Goal: Task Accomplishment & Management: Complete application form

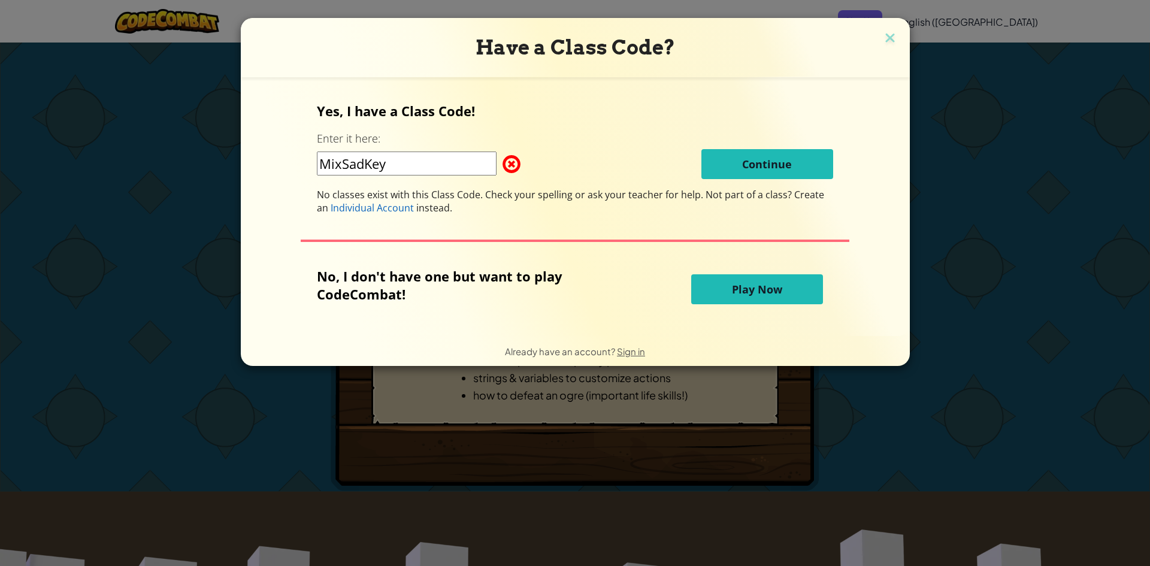
click at [455, 169] on input "MixSadKey" at bounding box center [407, 164] width 180 height 24
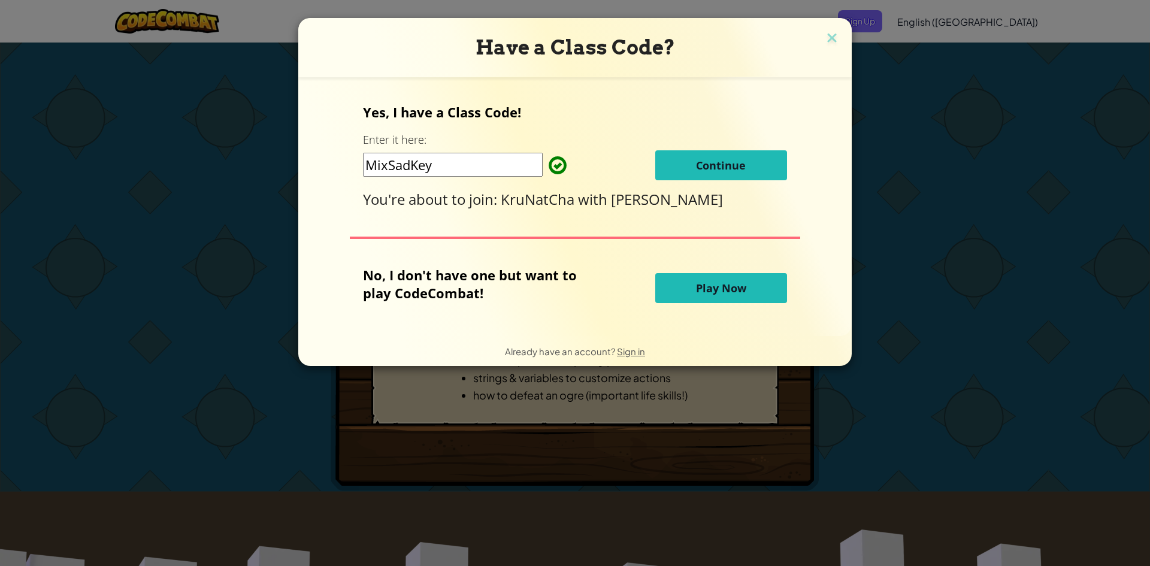
click at [602, 166] on div "MixSadKey Continue" at bounding box center [574, 165] width 423 height 30
click at [695, 180] on button "Continue" at bounding box center [721, 165] width 132 height 30
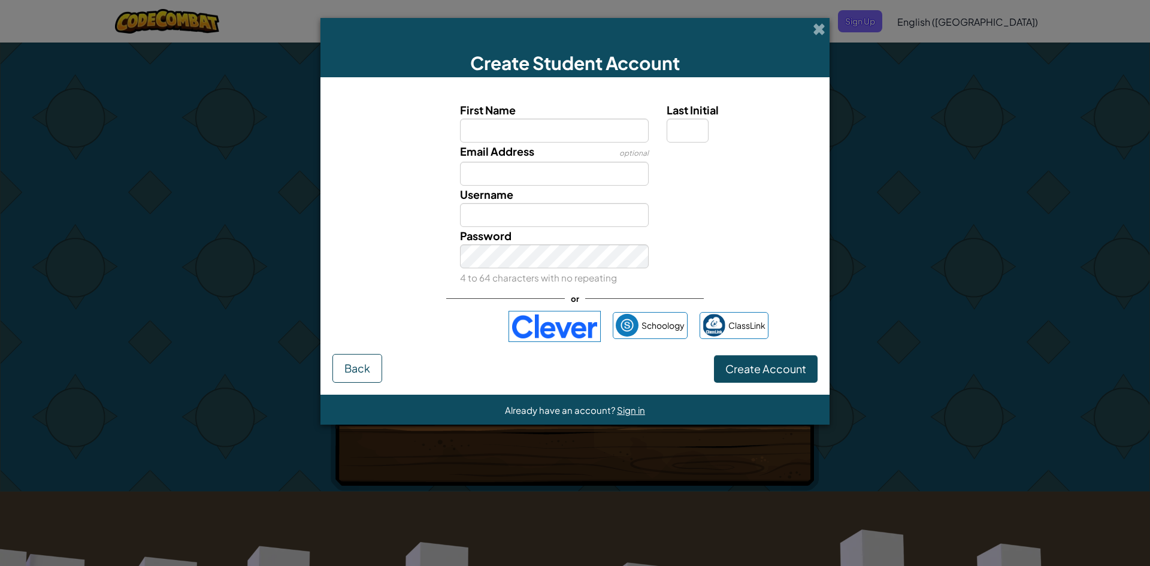
click at [1040, 47] on div "Create Student Account First Name Last Initial Email Address optional Username …" at bounding box center [575, 283] width 1150 height 566
click at [1040, 49] on div "Create Student Account First Name Last Initial Email Address optional Username …" at bounding box center [575, 283] width 1150 height 566
click at [1040, 50] on div "Create Student Account First Name Last Initial Email Address optional Username …" at bounding box center [575, 283] width 1150 height 566
click at [812, 21] on div "Create Student Account" at bounding box center [574, 47] width 509 height 59
click at [821, 29] on span at bounding box center [819, 29] width 13 height 13
